Goal: Communication & Community: Participate in discussion

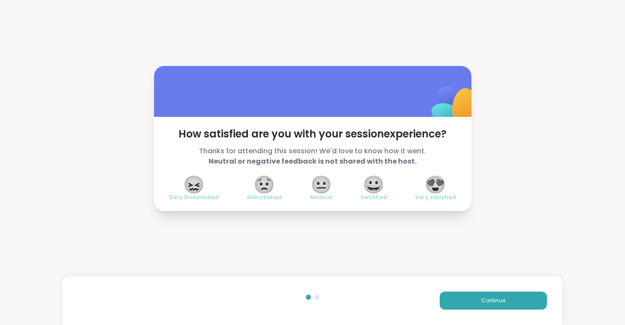
click at [436, 183] on span "😍" at bounding box center [434, 184] width 21 height 15
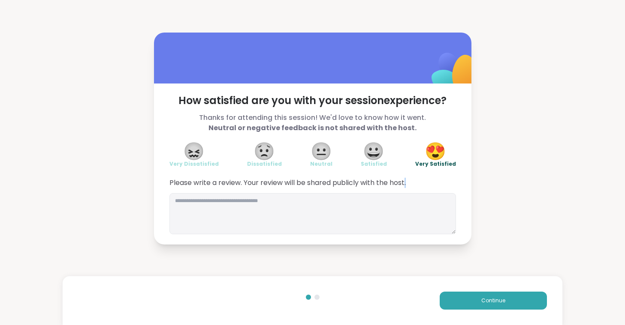
click at [436, 183] on span "Please write a review. Your review will be shared publicly with the host." at bounding box center [312, 183] width 286 height 10
click at [475, 299] on button "Continue" at bounding box center [492, 301] width 107 height 18
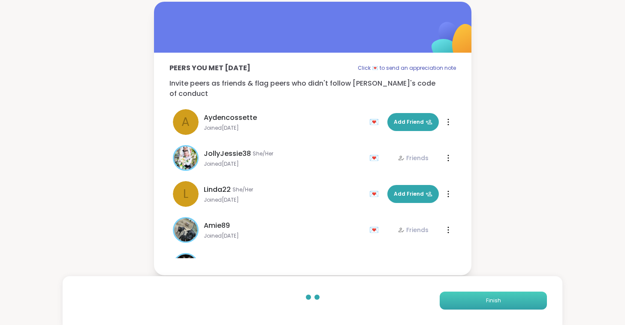
click at [475, 299] on button "Finish" at bounding box center [492, 301] width 107 height 18
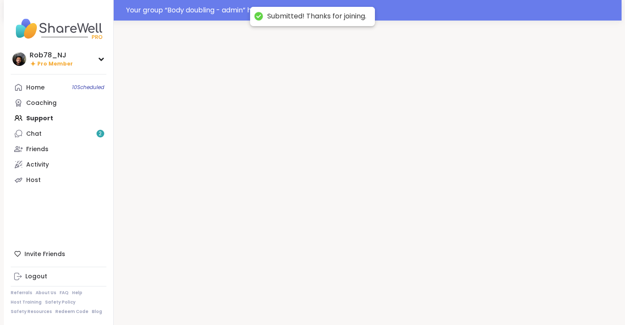
click at [475, 299] on div at bounding box center [368, 183] width 508 height 325
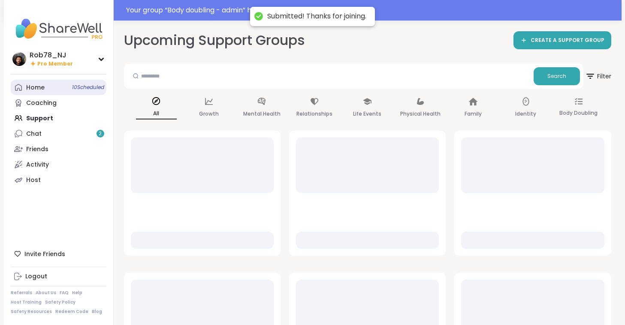
click at [38, 88] on div "Home 10 Scheduled" at bounding box center [35, 88] width 18 height 9
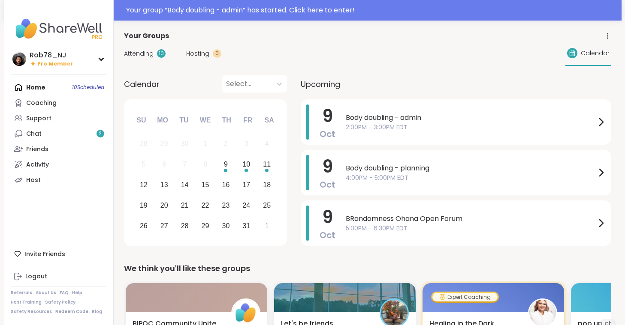
click at [394, 117] on span "Body doubling - admin" at bounding box center [471, 118] width 250 height 10
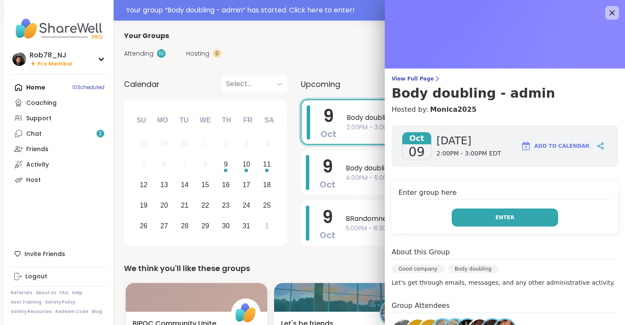
click at [504, 223] on button "Enter" at bounding box center [504, 218] width 106 height 18
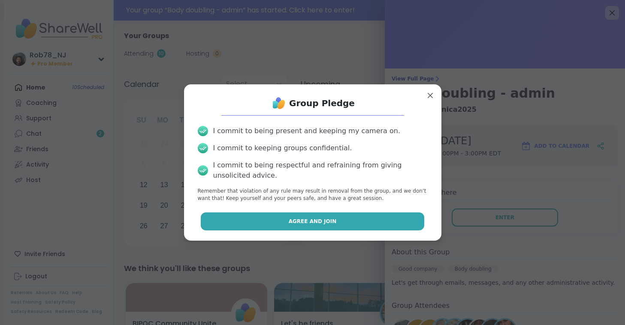
click at [387, 217] on button "Agree and Join" at bounding box center [312, 222] width 223 height 18
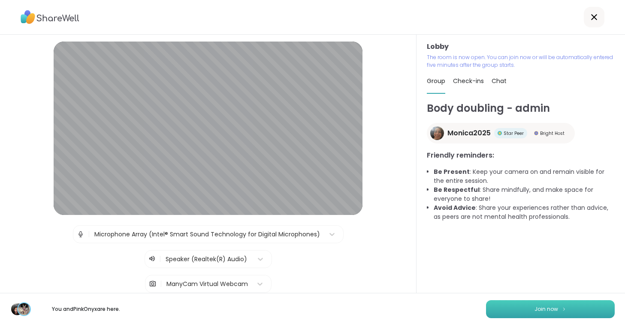
click at [523, 311] on button "Join now" at bounding box center [550, 310] width 129 height 18
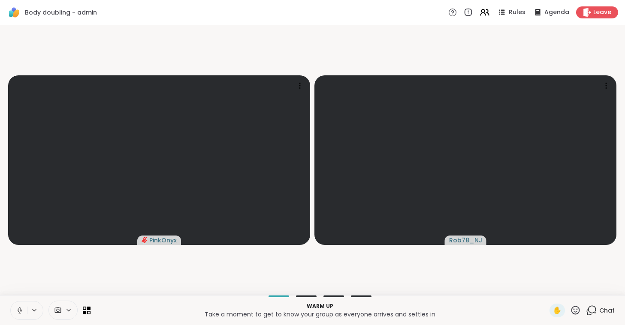
click at [19, 308] on icon at bounding box center [20, 311] width 8 height 8
click at [63, 307] on span at bounding box center [57, 311] width 16 height 8
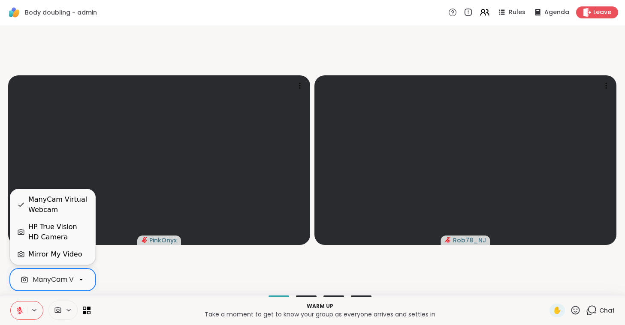
click at [74, 277] on div at bounding box center [81, 280] width 15 height 15
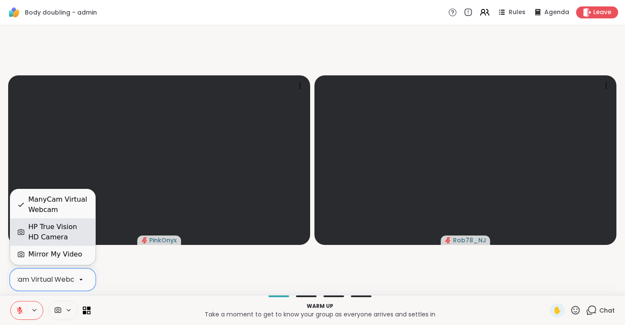
click at [71, 224] on div "HP True Vision HD Camera" at bounding box center [58, 232] width 60 height 21
